Goal: Find specific page/section: Find specific page/section

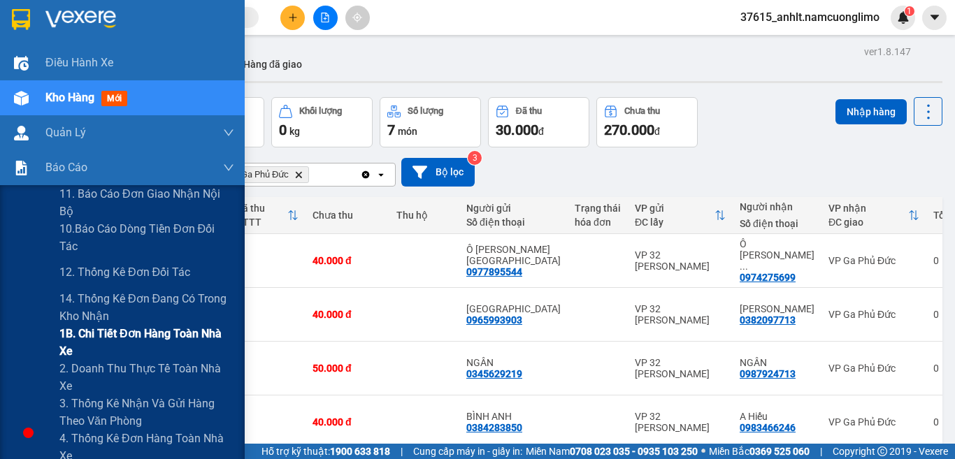
click at [120, 334] on span "1B. Chi tiết đơn hàng toàn nhà xe" at bounding box center [146, 342] width 175 height 35
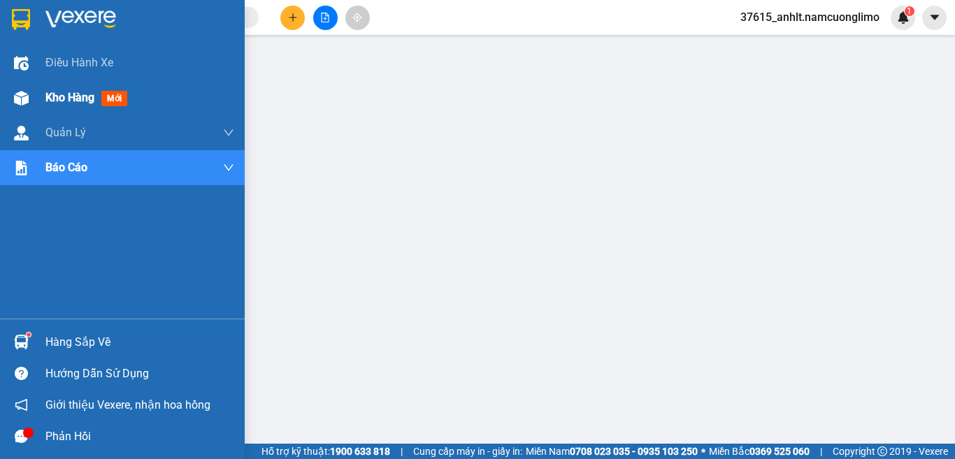
click at [23, 97] on img at bounding box center [21, 98] width 15 height 15
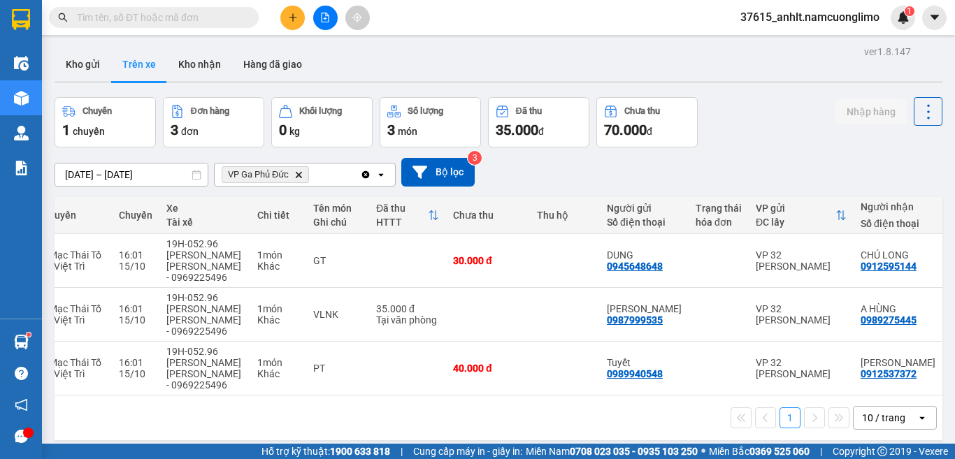
scroll to position [0, 190]
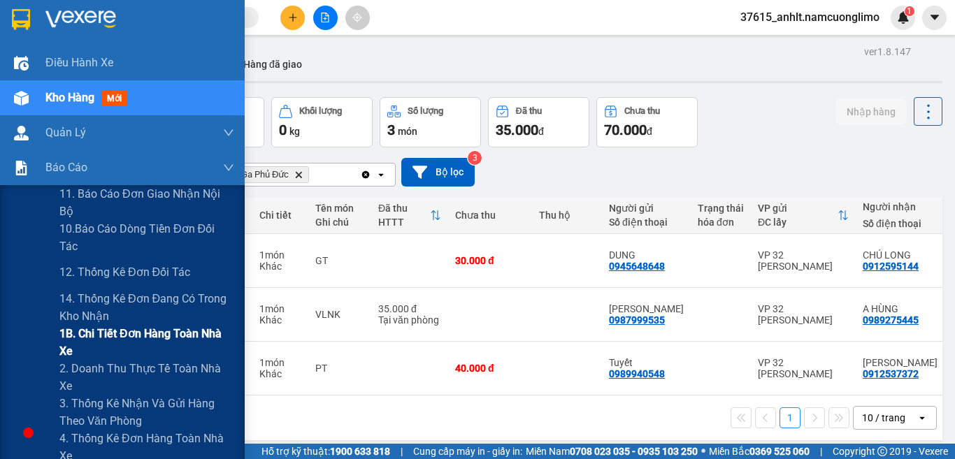
click at [148, 344] on span "1B. Chi tiết đơn hàng toàn nhà xe" at bounding box center [146, 342] width 175 height 35
